Goal: Obtain resource: Download file/media

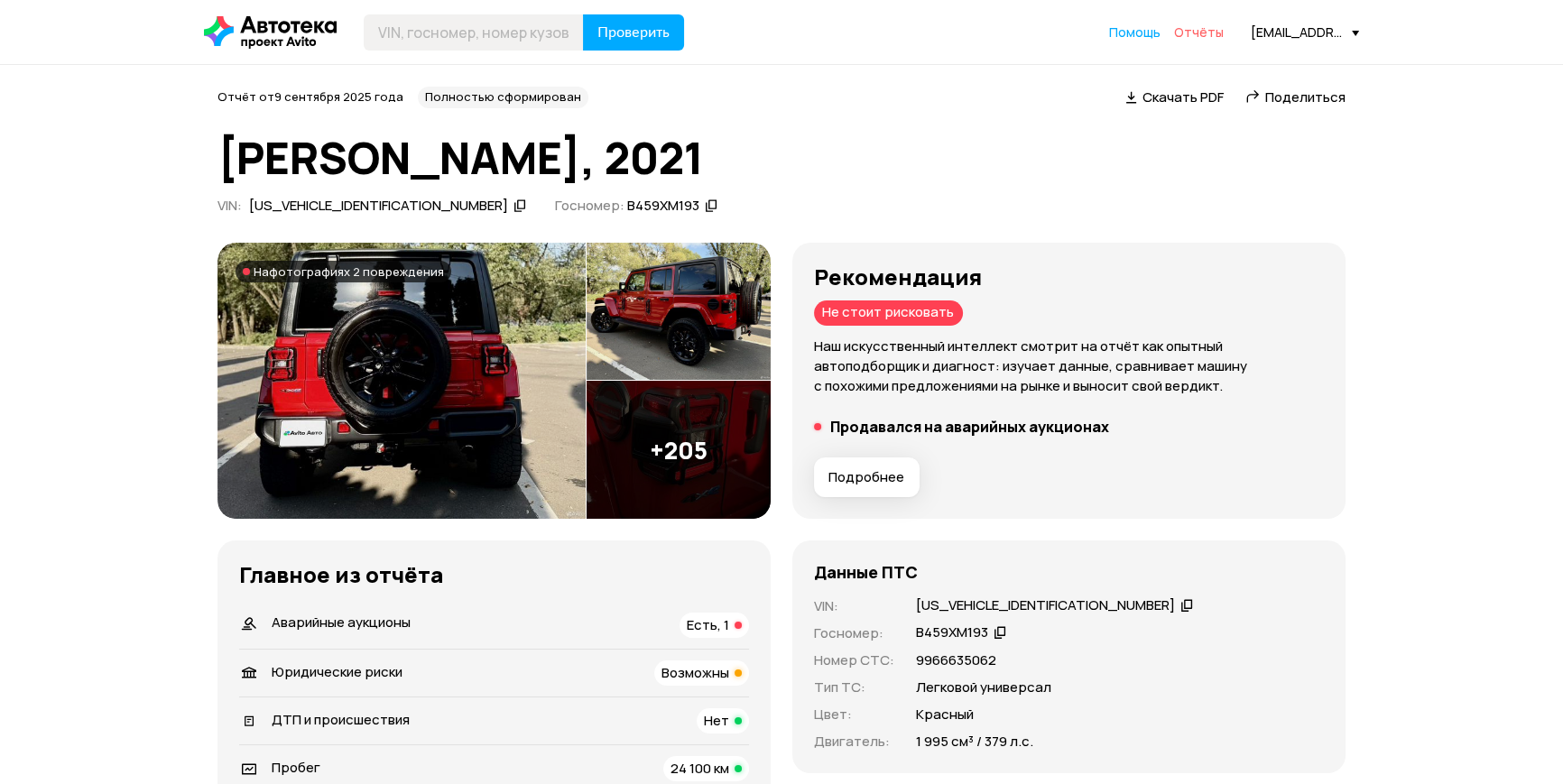
click at [1188, 36] on span "Отчёты" at bounding box center [1198, 32] width 49 height 17
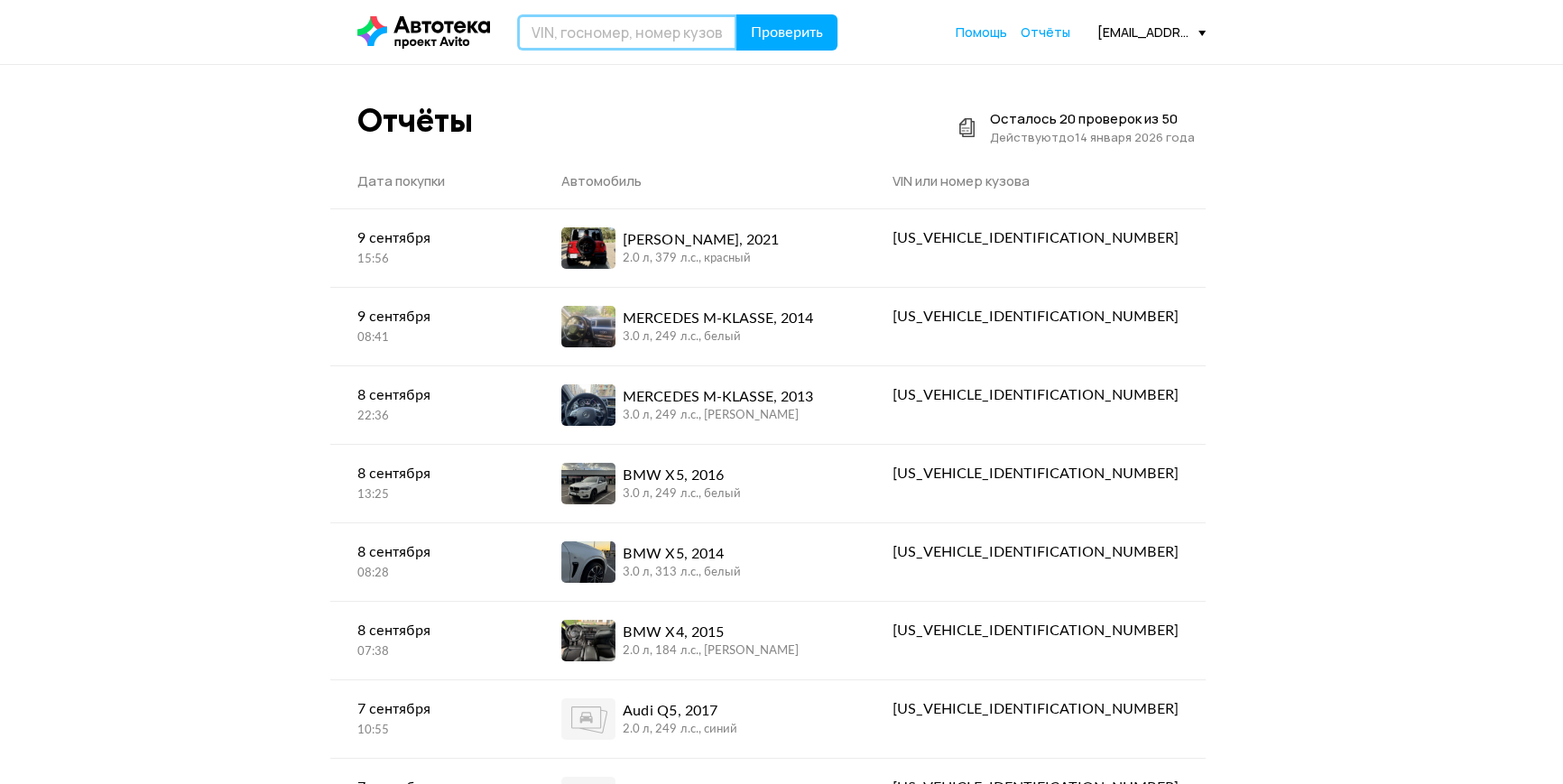
click at [616, 38] on input "text" at bounding box center [626, 33] width 220 height 36
type input "R"
type input "DUSTER"
click at [736, 15] on button "Проверить" at bounding box center [786, 33] width 101 height 36
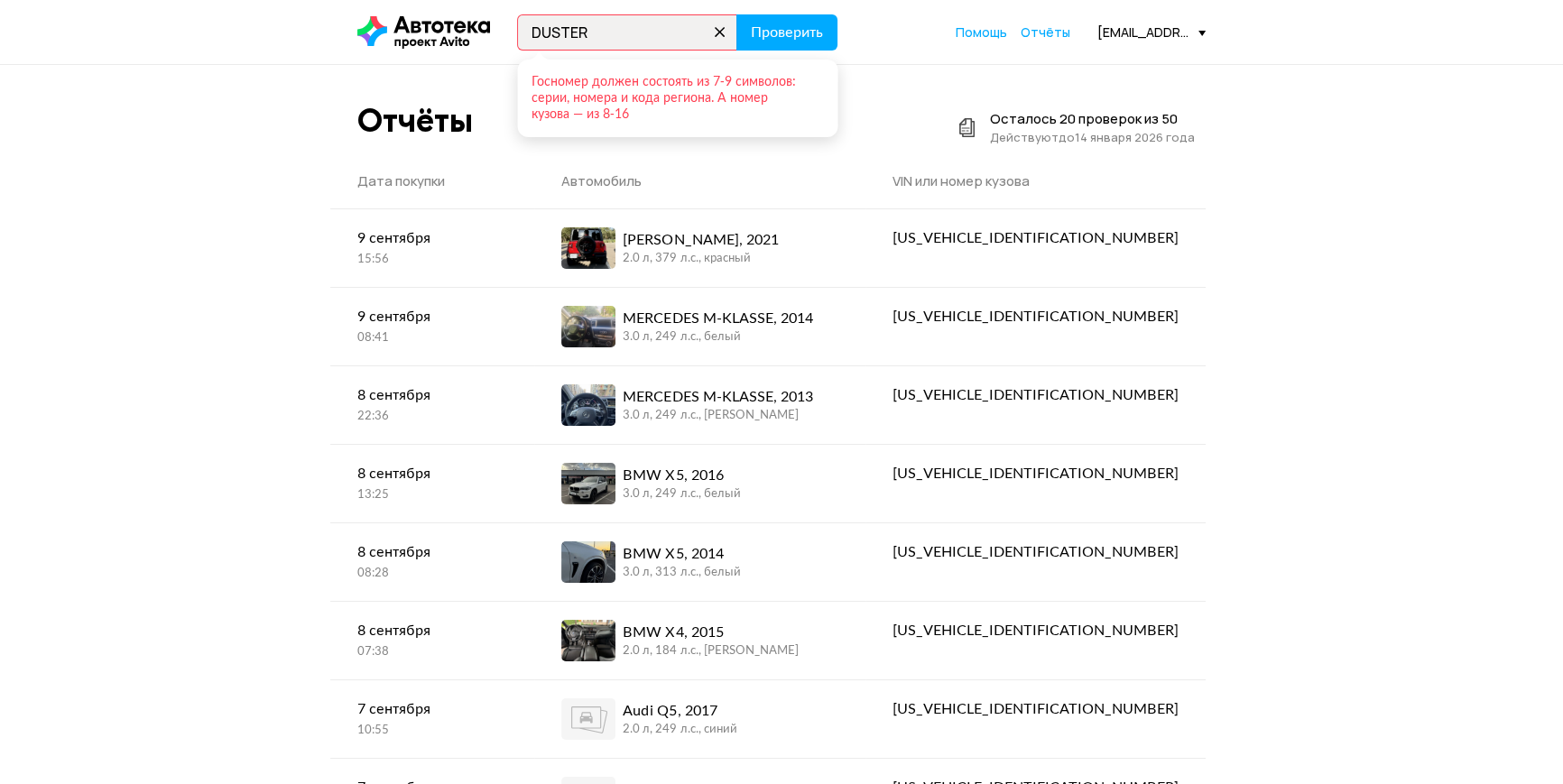
click at [714, 24] on icon at bounding box center [720, 33] width 26 height 26
click at [681, 36] on input "text" at bounding box center [626, 33] width 220 height 36
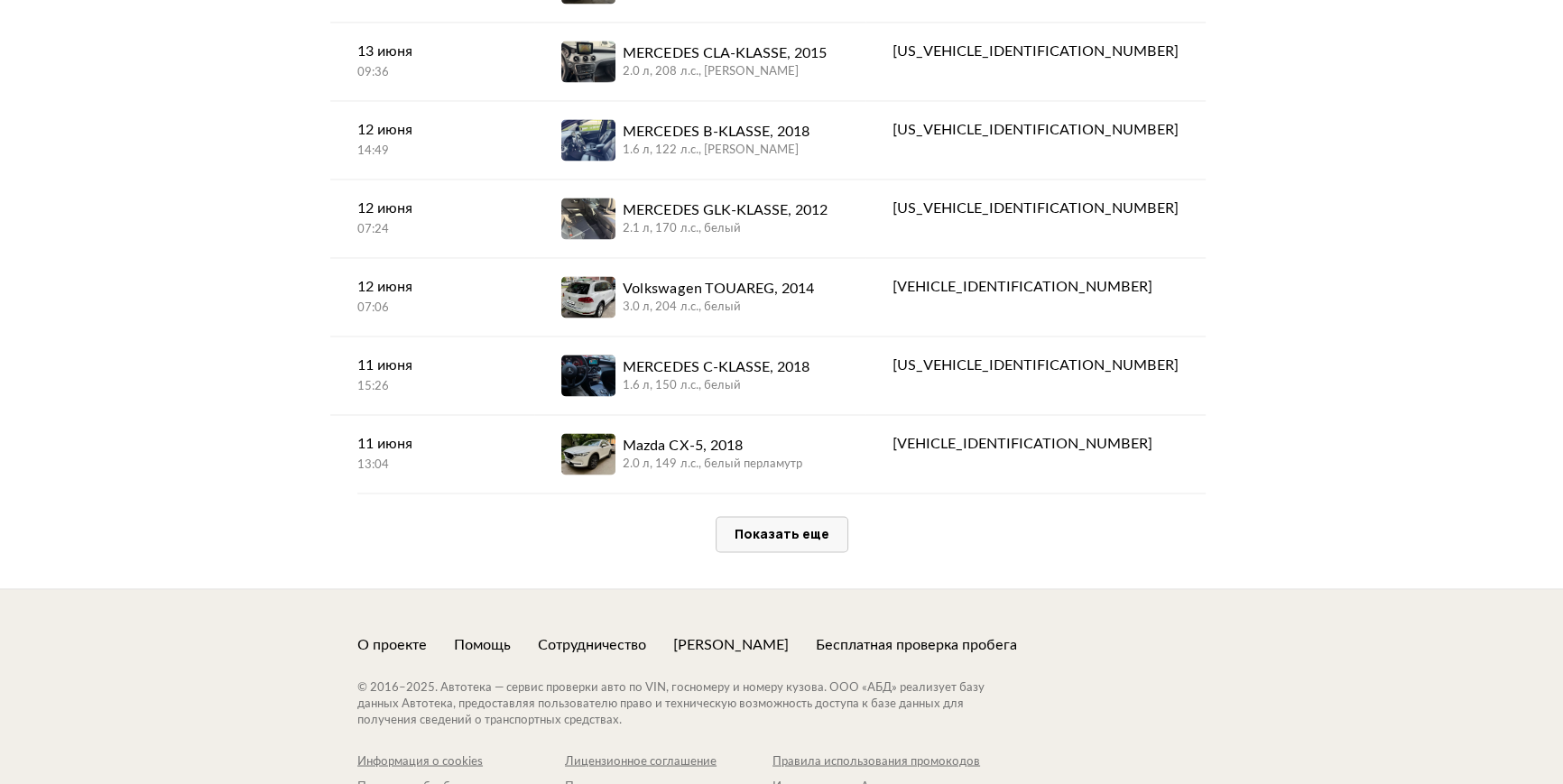
scroll to position [3689, 0]
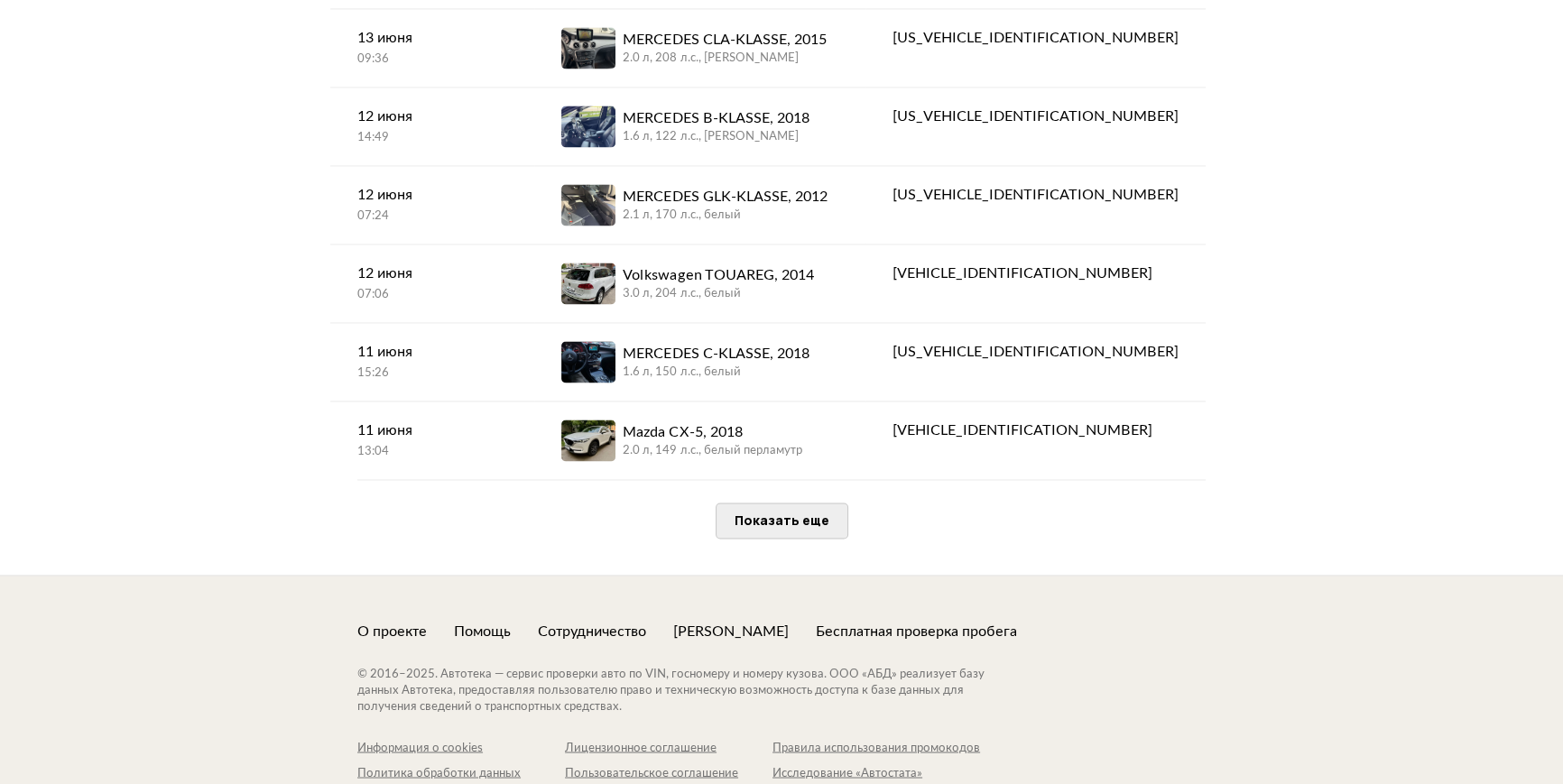
click at [792, 511] on span "Показать еще" at bounding box center [782, 520] width 95 height 17
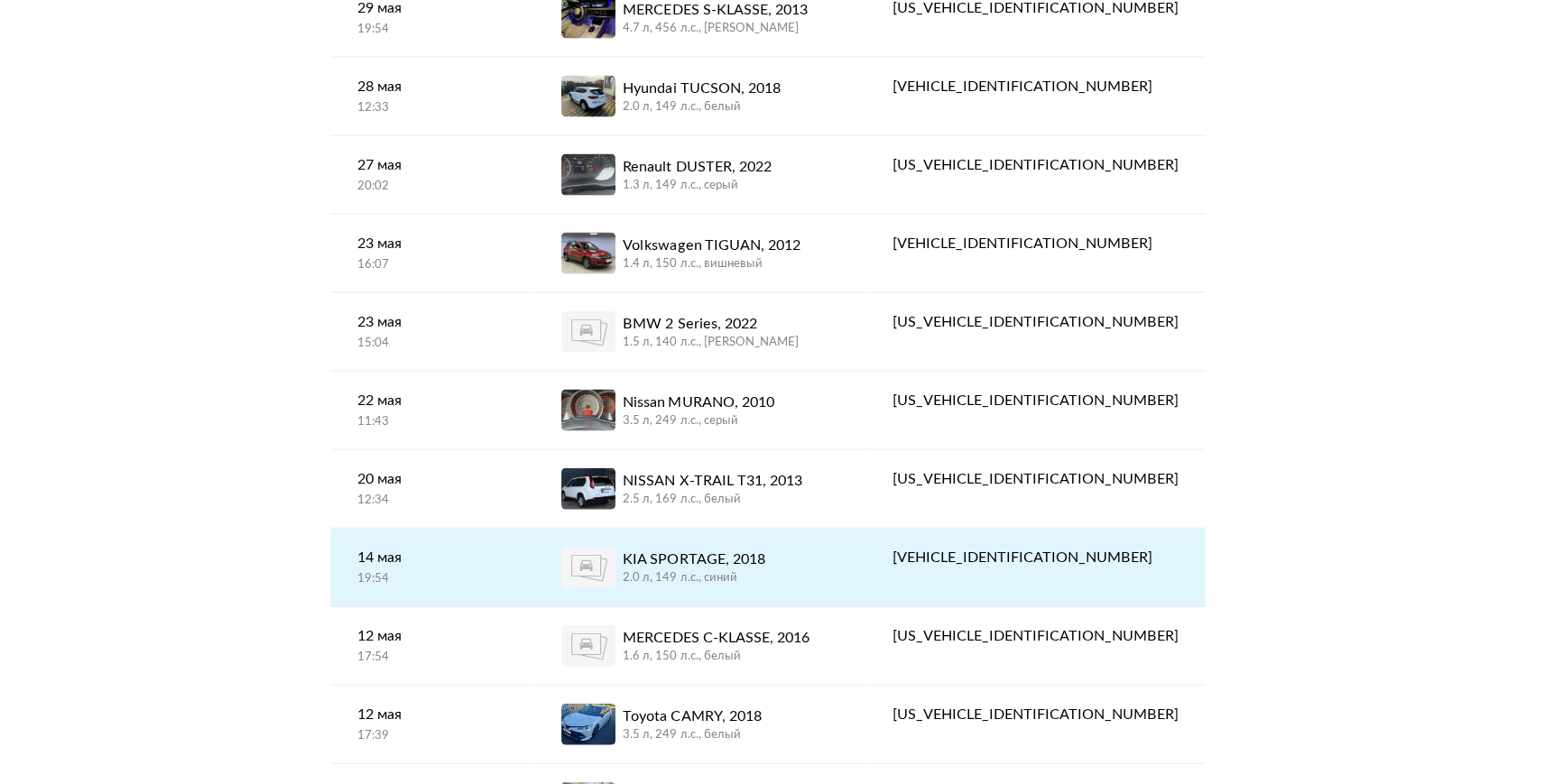
scroll to position [5002, 0]
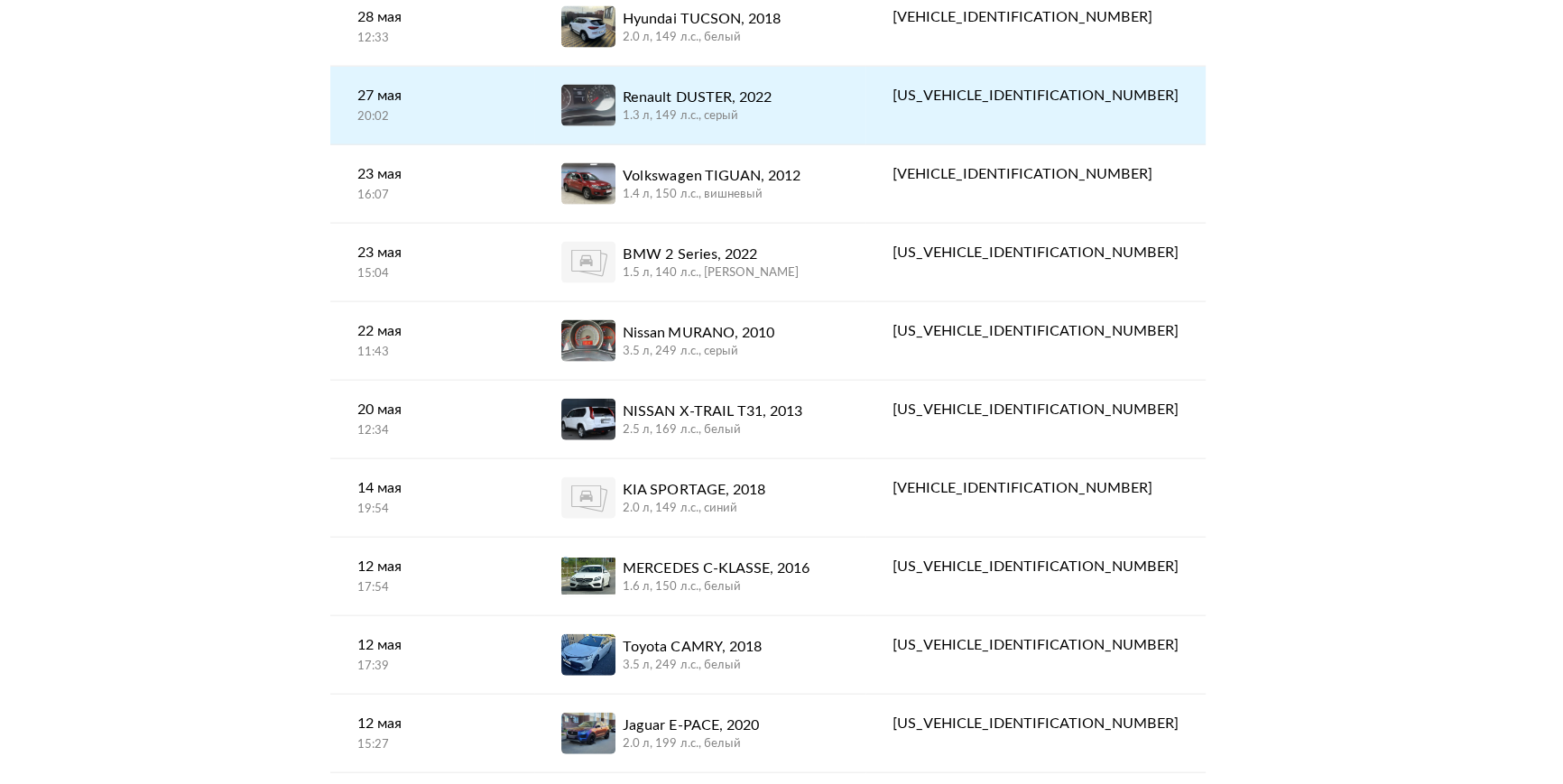
click at [616, 85] on span at bounding box center [587, 106] width 54 height 42
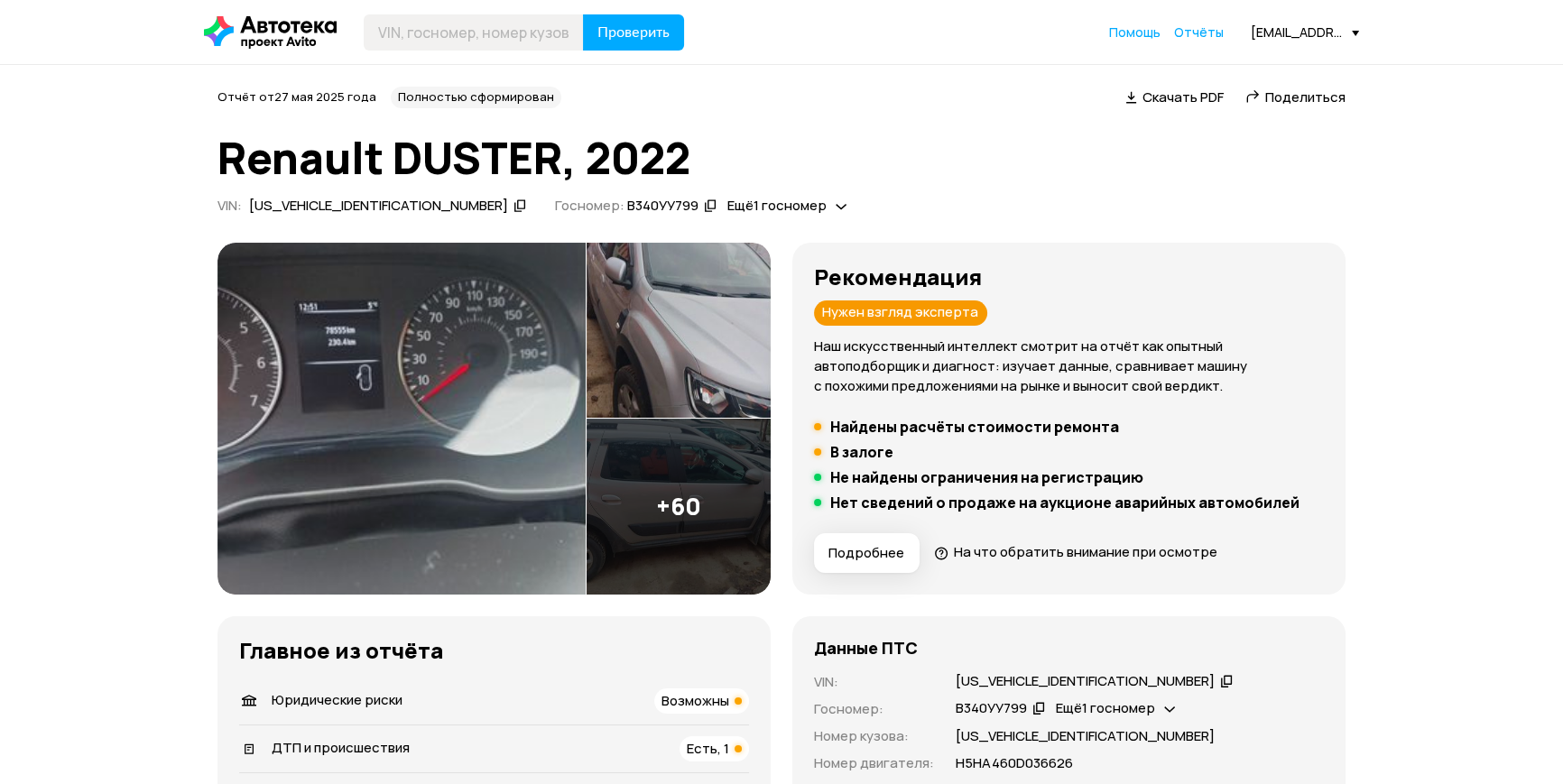
click at [689, 342] on img at bounding box center [678, 330] width 184 height 176
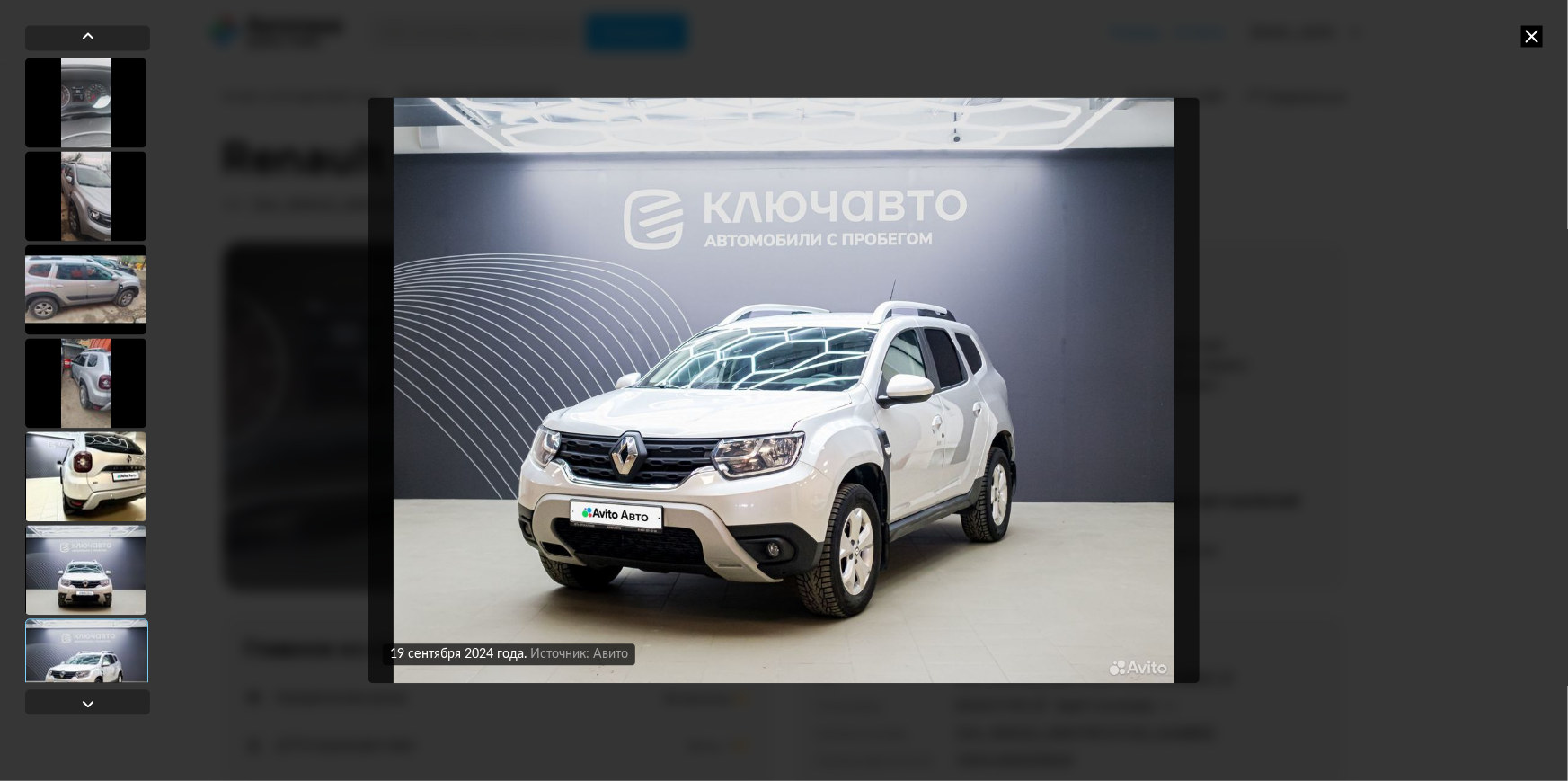
click at [1533, 36] on icon at bounding box center [1532, 36] width 22 height 22
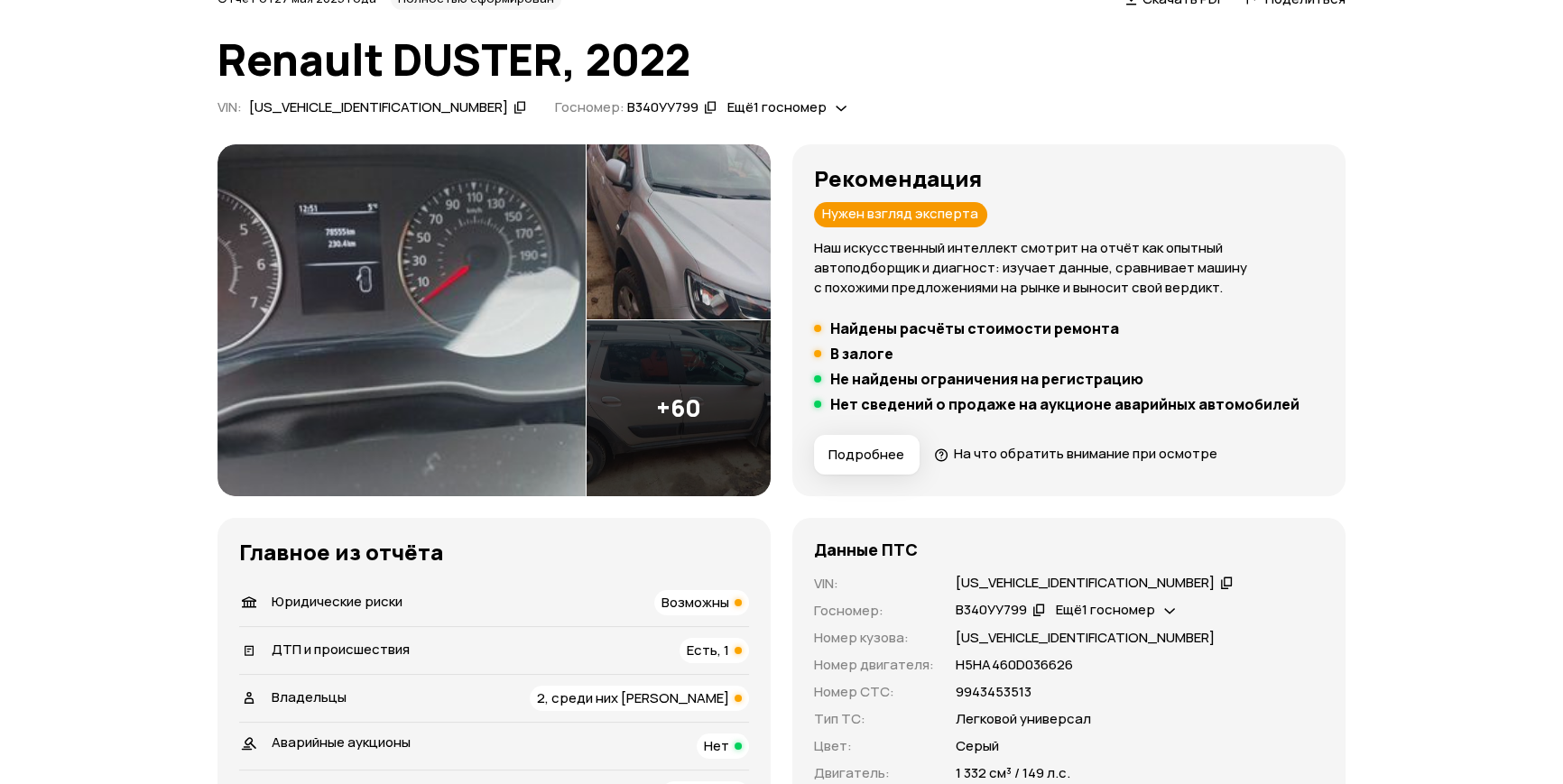
scroll to position [409, 0]
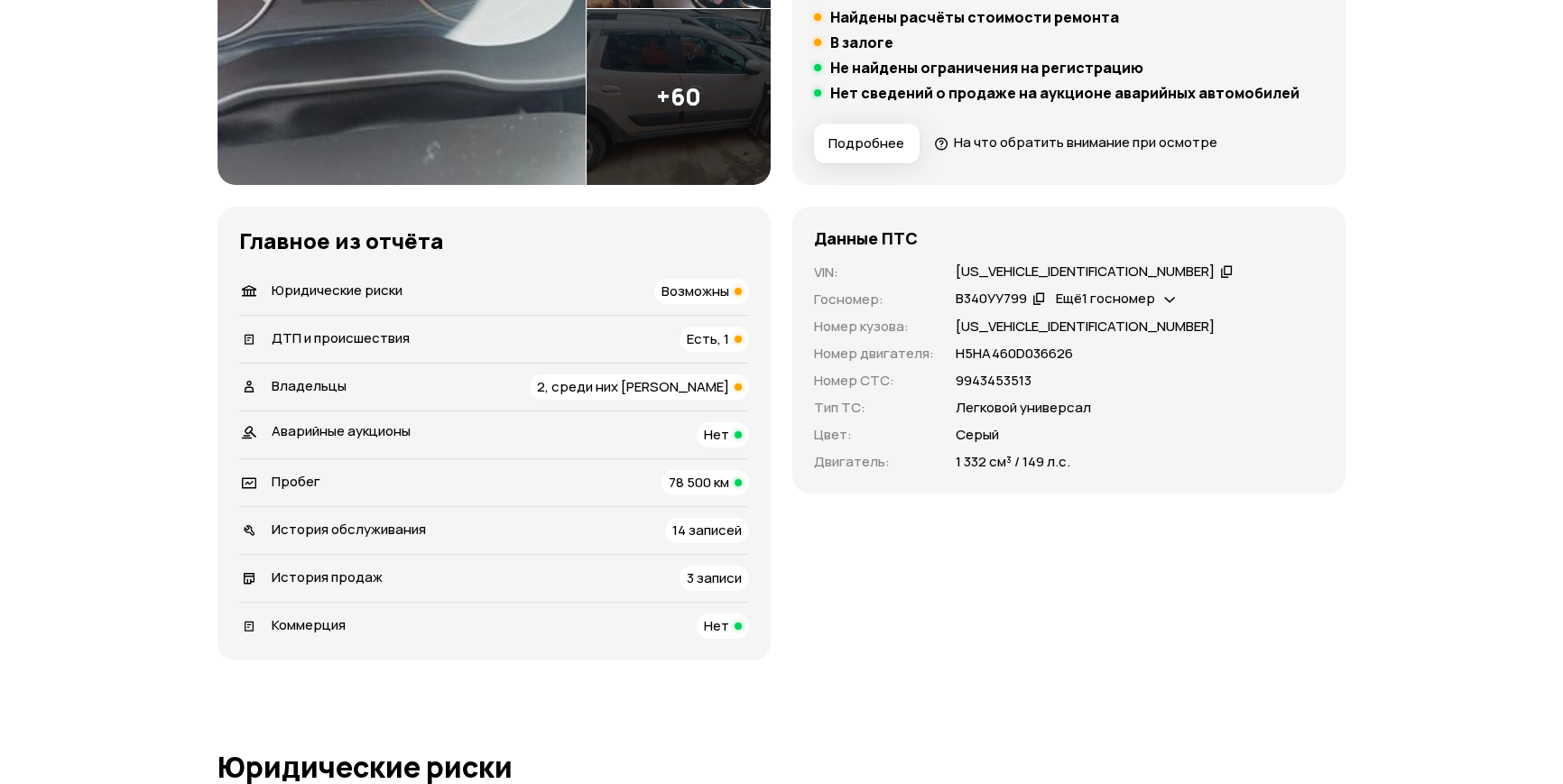
click at [391, 329] on span "ДТП и происшествия" at bounding box center [340, 337] width 138 height 19
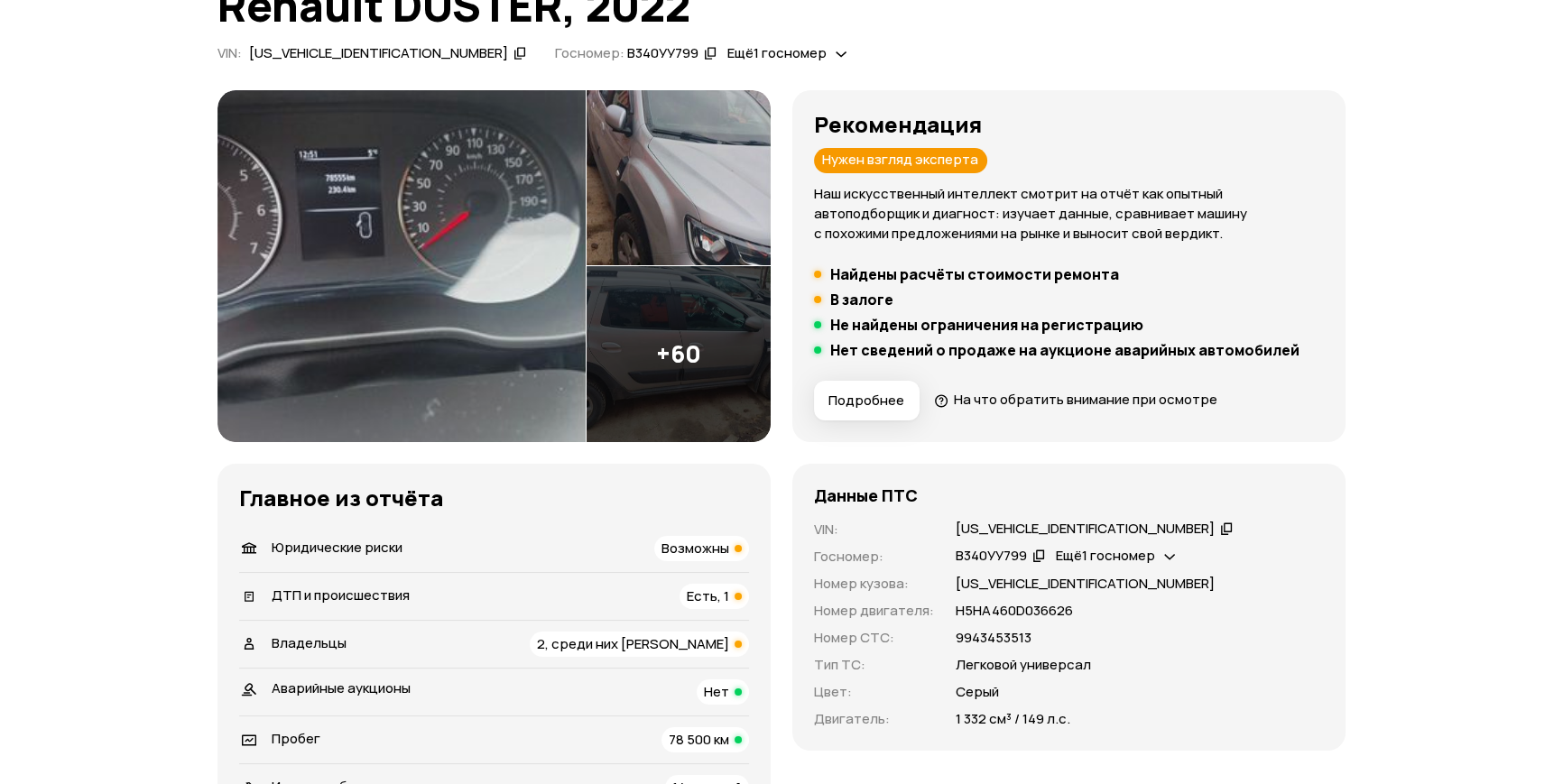
scroll to position [0, 0]
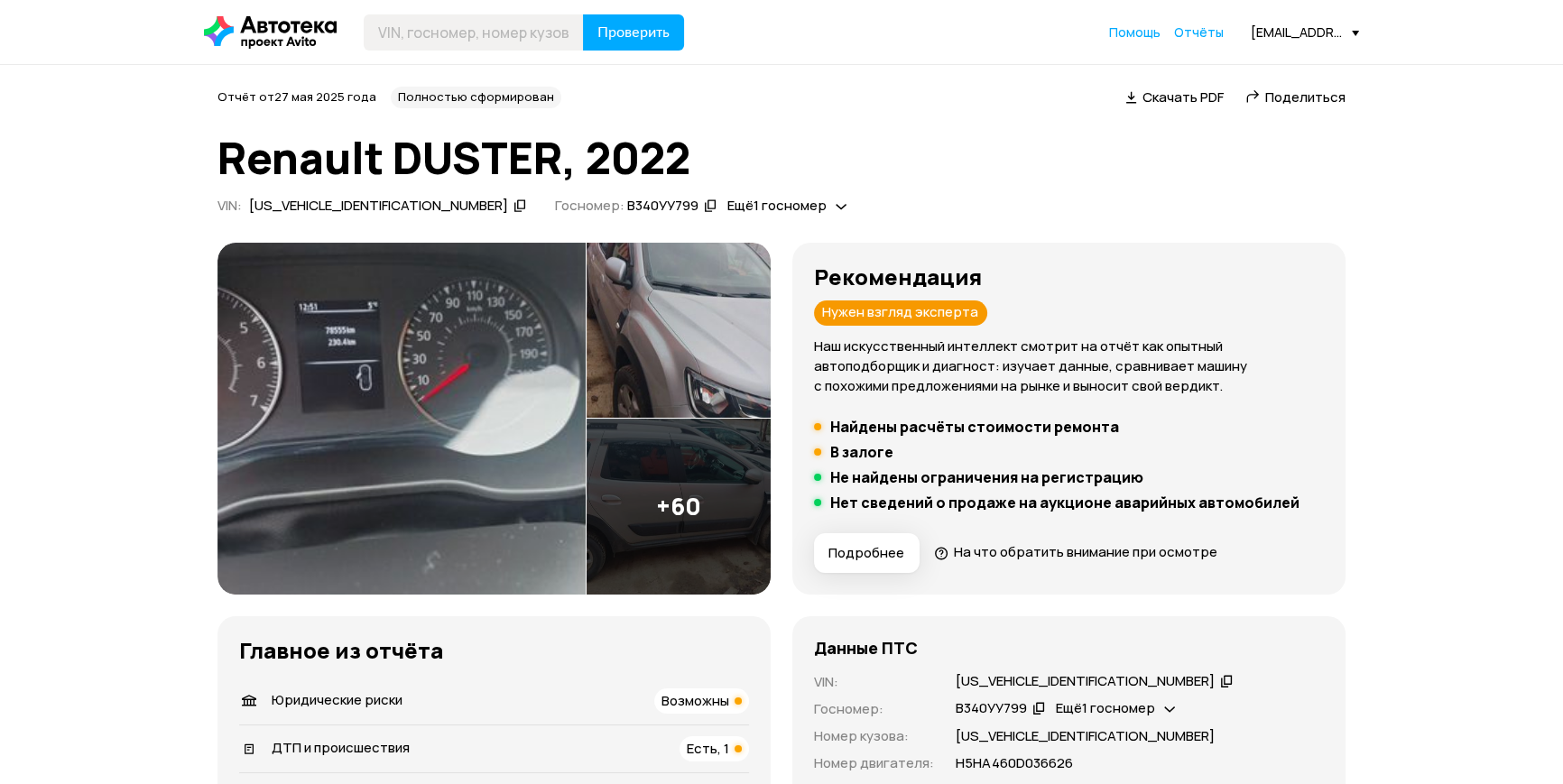
click at [728, 207] on span "Ещё 1 госномер" at bounding box center [777, 205] width 99 height 19
click at [1184, 99] on span "Скачать PDF" at bounding box center [1183, 97] width 81 height 19
